Goal: Task Accomplishment & Management: Complete application form

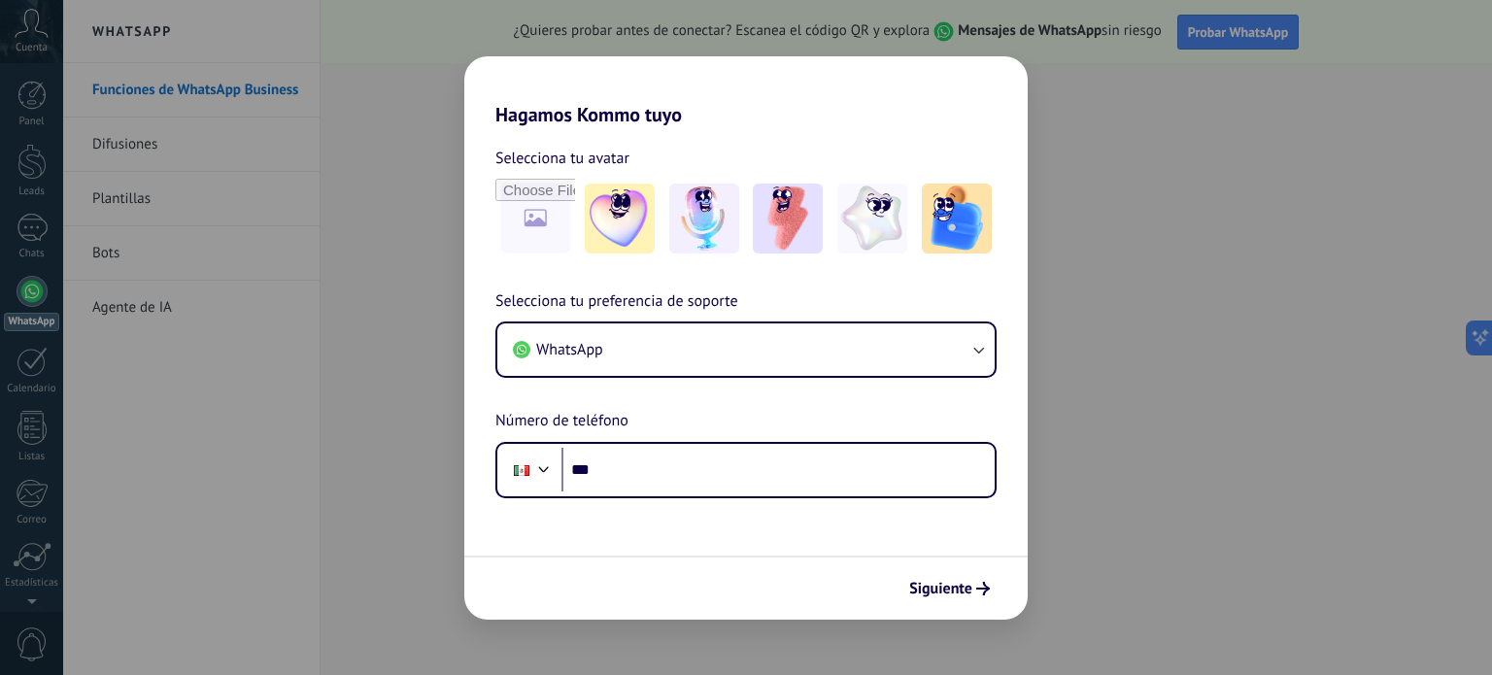
click at [461, 303] on div "Hagamos Kommo tuyo Selecciona tu avatar Selecciona tu preferencia de soporte Wh…" at bounding box center [746, 337] width 1492 height 675
click at [422, 335] on div "Hagamos Kommo tuyo Selecciona tu avatar Selecciona tu preferencia de soporte Wh…" at bounding box center [746, 337] width 1492 height 675
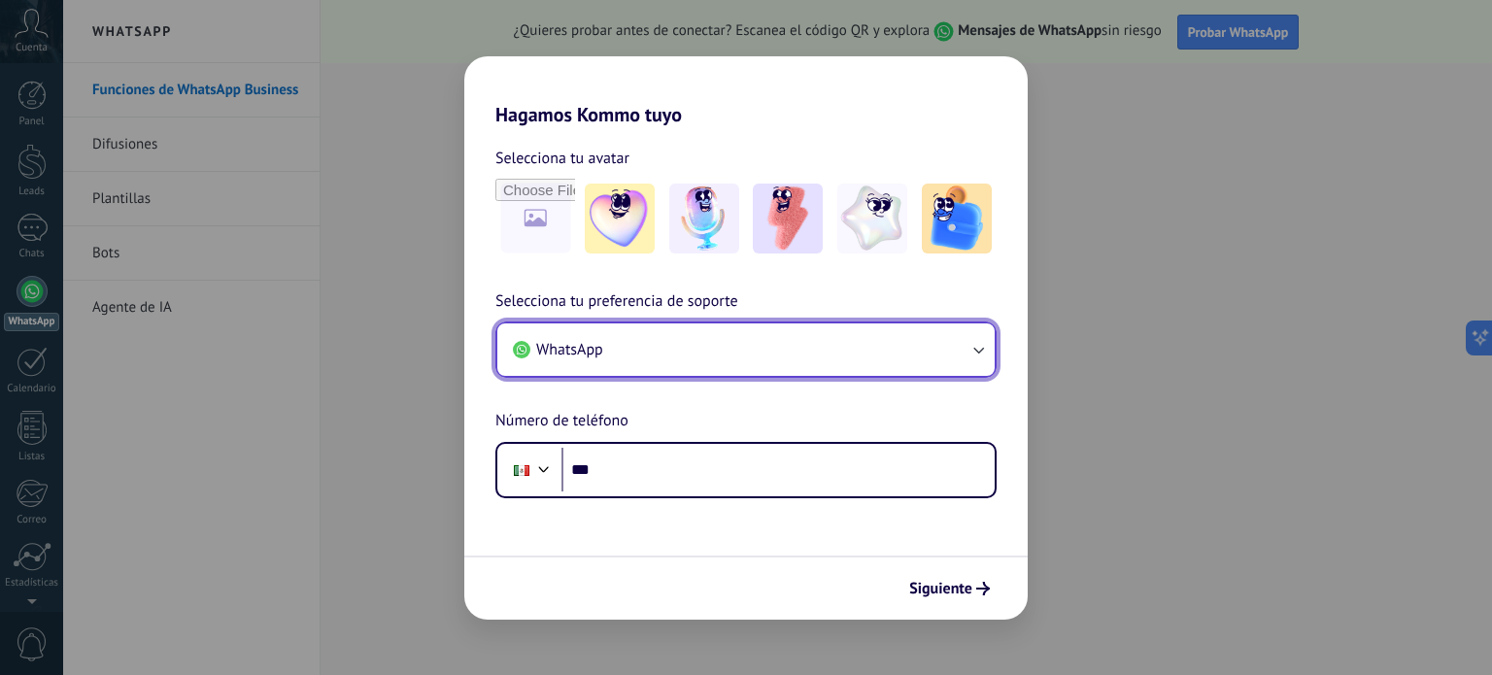
click at [810, 364] on button "WhatsApp" at bounding box center [745, 350] width 497 height 52
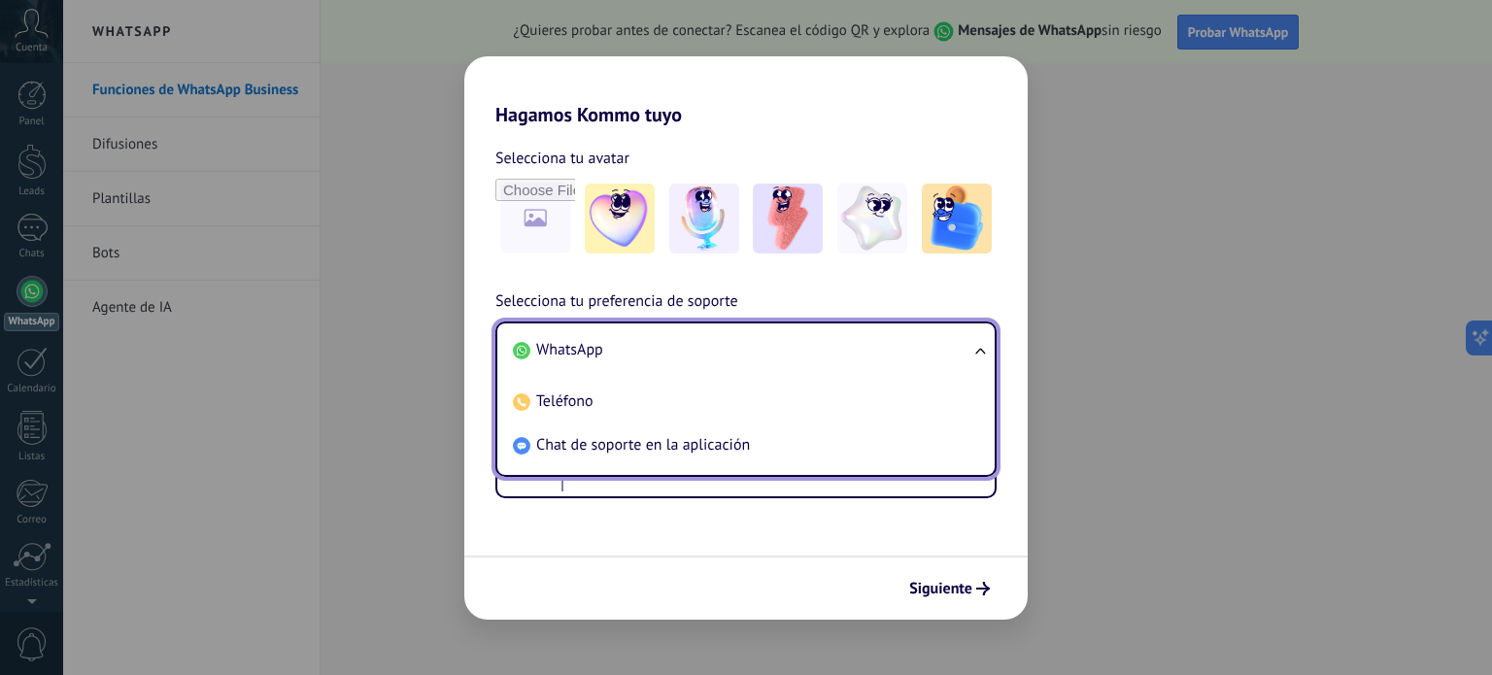
click at [824, 295] on div "Selecciona tu preferencia de soporte WhatsApp WhatsApp Teléfono Chat de soporte…" at bounding box center [746, 394] width 564 height 209
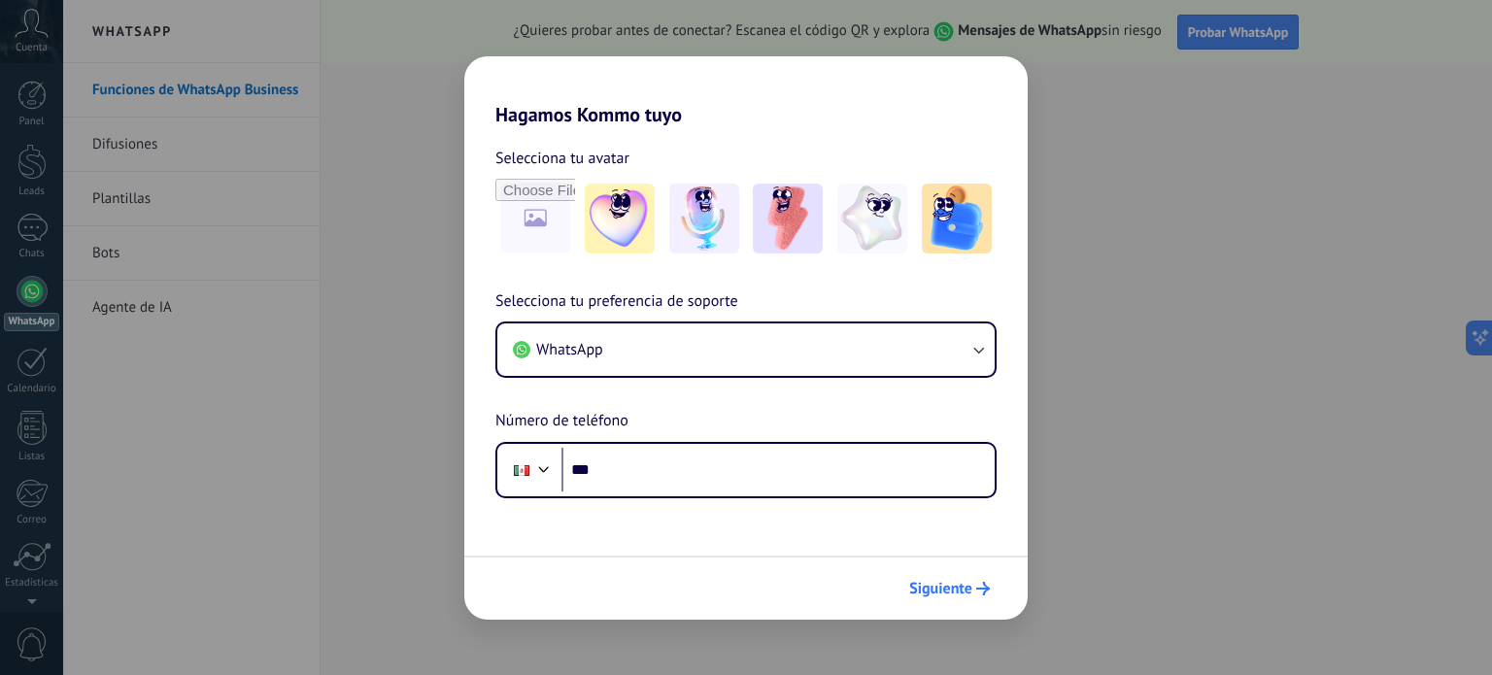
click at [947, 584] on span "Siguiente" at bounding box center [940, 589] width 63 height 14
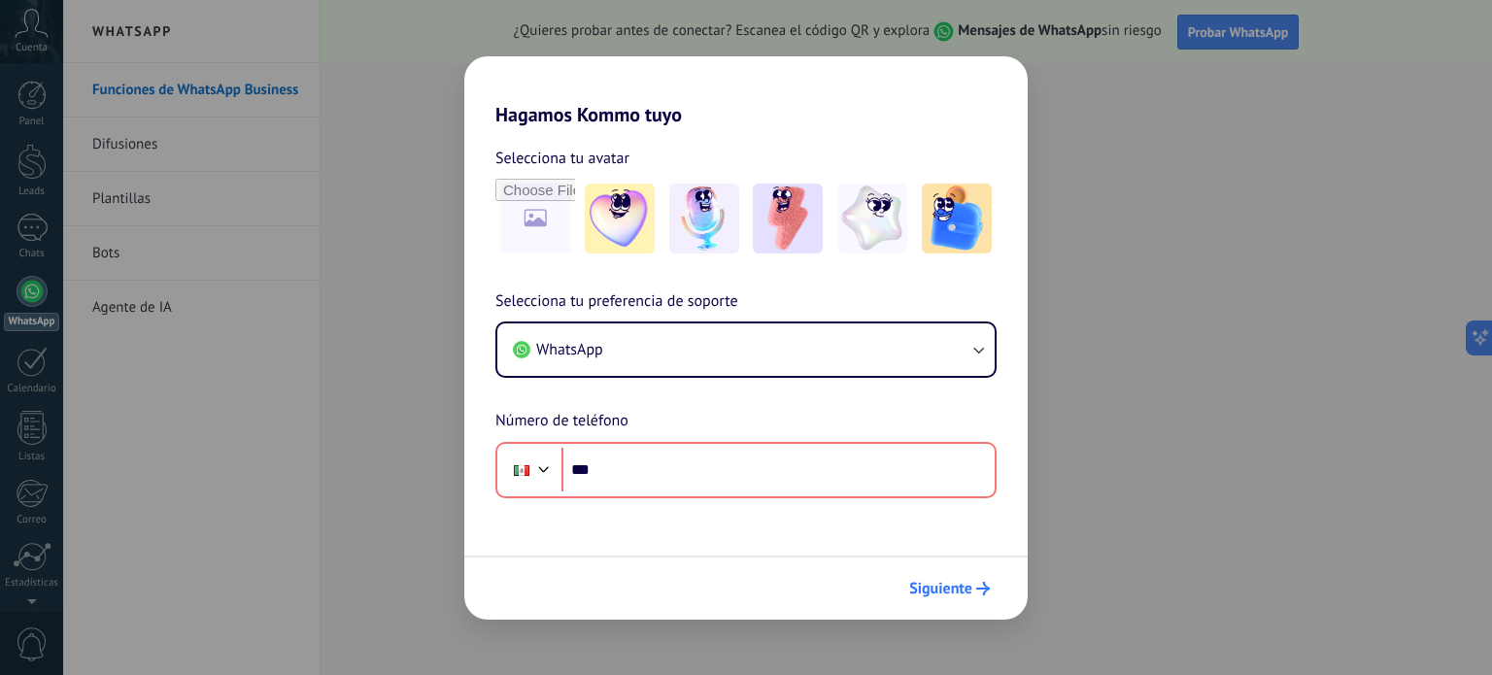
click at [947, 584] on span "Siguiente" at bounding box center [940, 589] width 63 height 14
click at [253, 267] on div "Hagamos Kommo tuyo Selecciona tu avatar Selecciona tu preferencia de soporte Wh…" at bounding box center [746, 337] width 1492 height 675
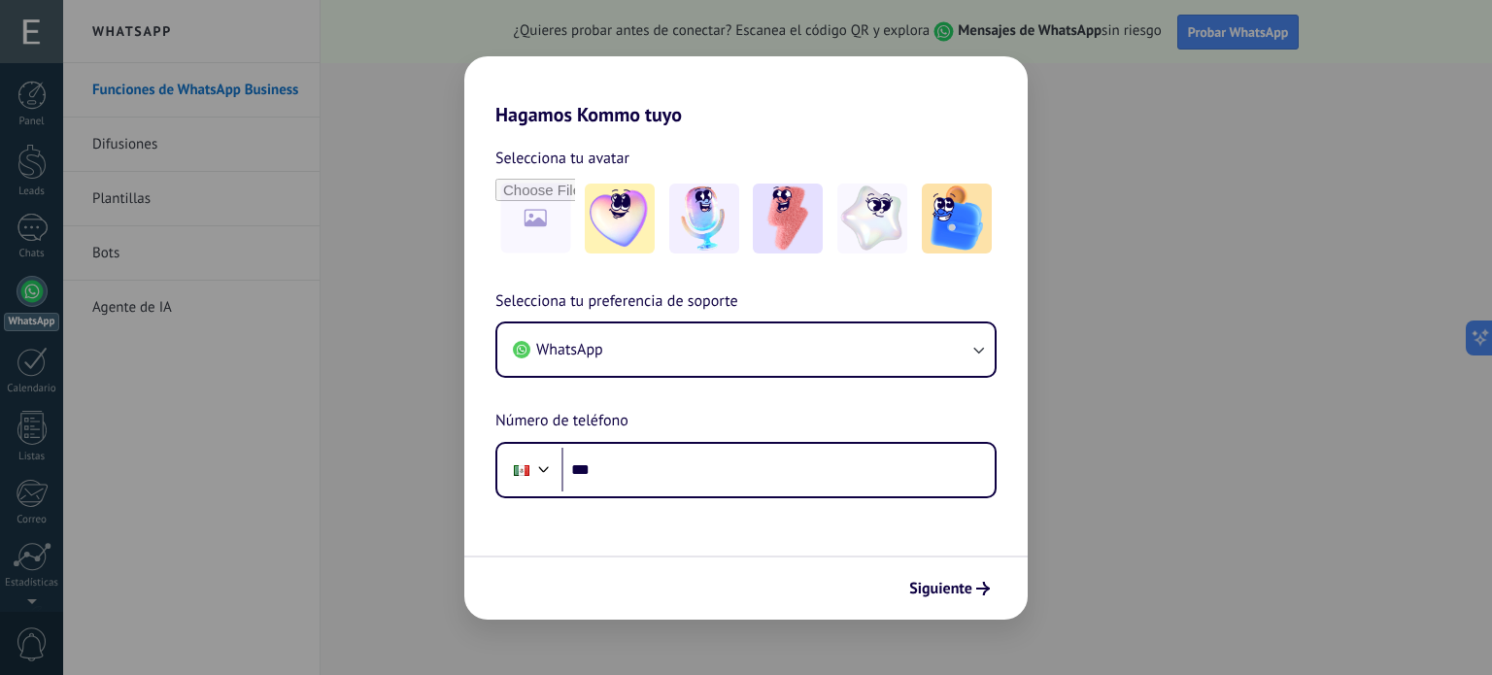
click at [579, 237] on div at bounding box center [746, 219] width 501 height 80
click at [599, 234] on img at bounding box center [620, 219] width 70 height 70
